Goal: Task Accomplishment & Management: Complete application form

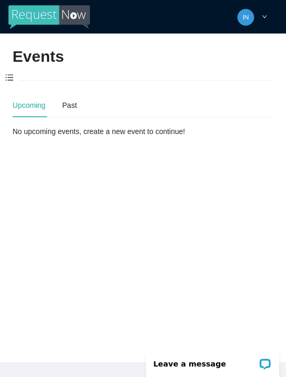
click at [18, 84] on span at bounding box center [9, 78] width 19 height 22
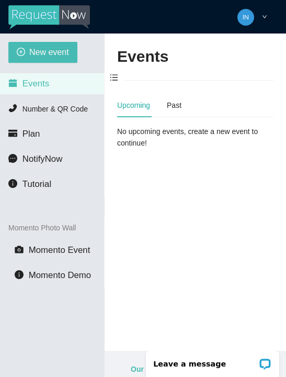
click at [46, 53] on span "New event" at bounding box center [49, 52] width 40 height 13
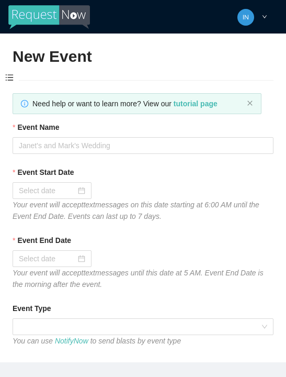
type textarea "Thanks for coming to Guitars and Cadillacs! Follow us on FB & IG @guitarsandcad…"
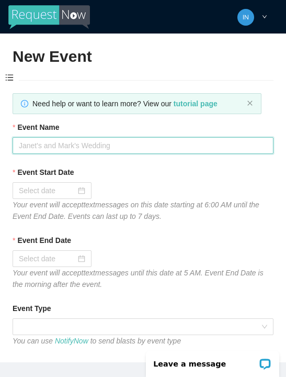
click at [138, 141] on input "Event Name" at bounding box center [143, 145] width 261 height 17
type input "[DATE] Night"
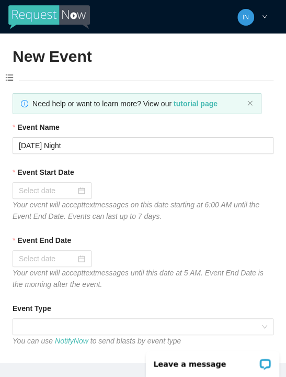
click at [55, 185] on input "Event Start Date" at bounding box center [47, 191] width 57 height 12
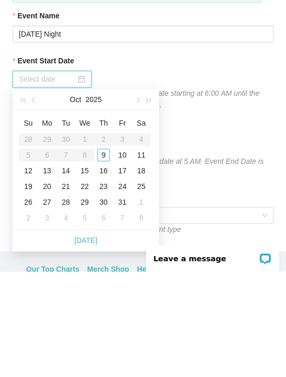
scroll to position [18, 0]
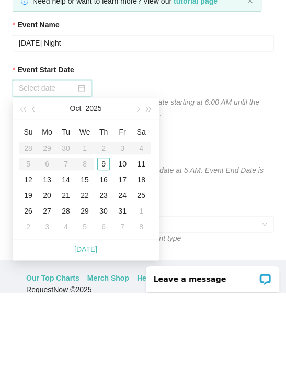
click at [101, 324] on div "[DATE]" at bounding box center [86, 334] width 147 height 21
click at [88, 330] on link "[DATE]" at bounding box center [85, 334] width 23 height 8
type input "[DATE]"
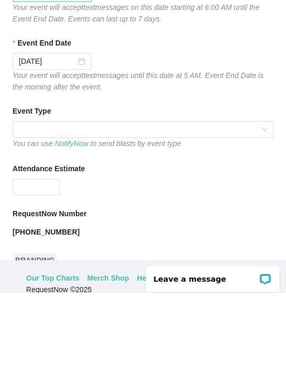
scroll to position [99, 0]
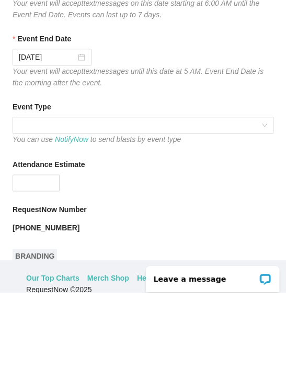
click at [149, 202] on span at bounding box center [143, 210] width 249 height 16
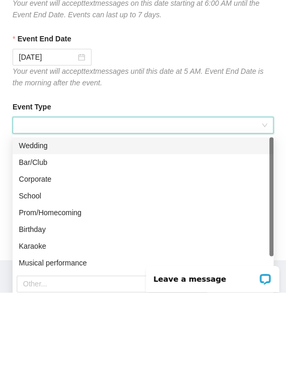
scroll to position [34, 0]
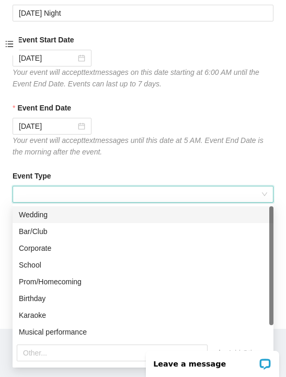
click at [50, 232] on div "Bar/Club" at bounding box center [143, 232] width 249 height 12
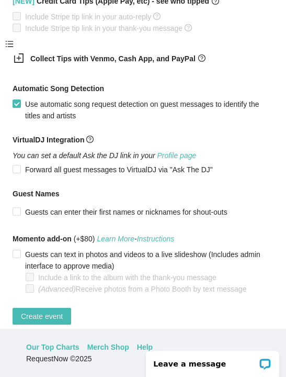
scroll to position [691, 0]
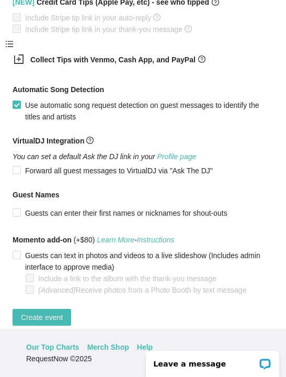
click at [35, 321] on span "Create event" at bounding box center [42, 318] width 42 height 12
type textarea "Thanks for coming to Guitars and Cadillacs! Follow us on FB & IG @guitarsandcad…"
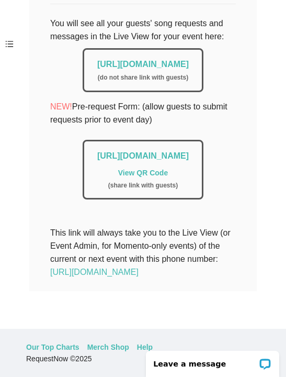
scroll to position [264, 0]
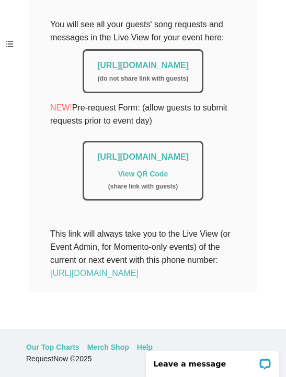
click at [99, 61] on link "[URL][DOMAIN_NAME]" at bounding box center [143, 65] width 92 height 9
